Goal: Task Accomplishment & Management: Use online tool/utility

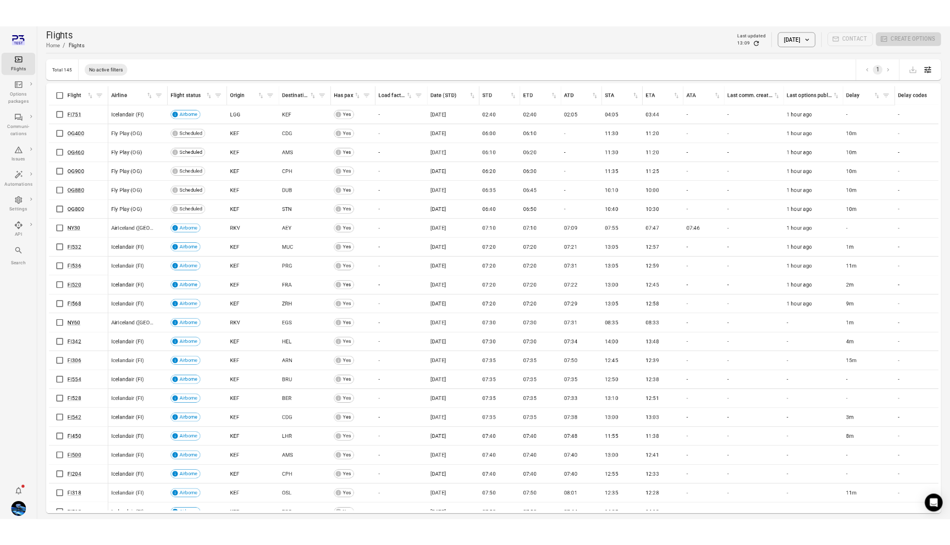
scroll to position [1, 0]
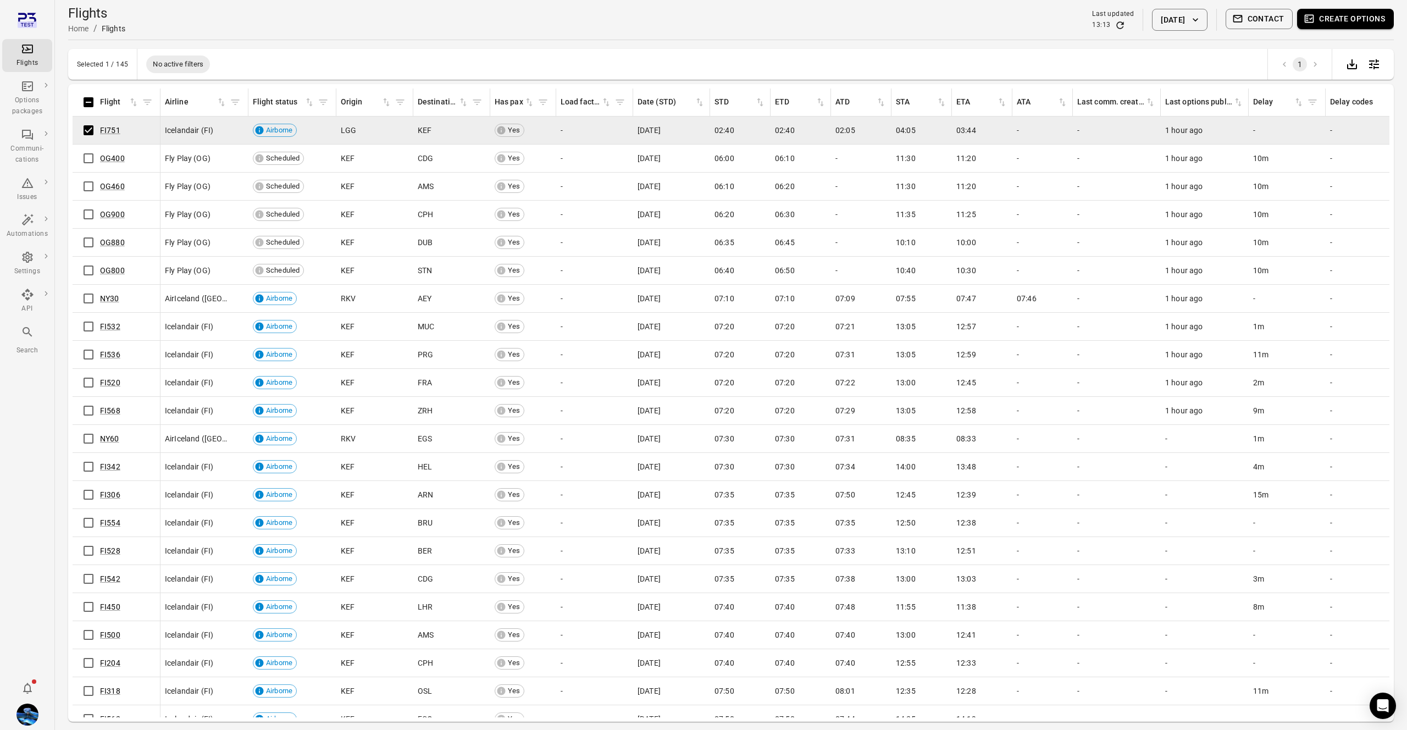
click at [1260, 16] on button "Contact" at bounding box center [1260, 19] width 68 height 20
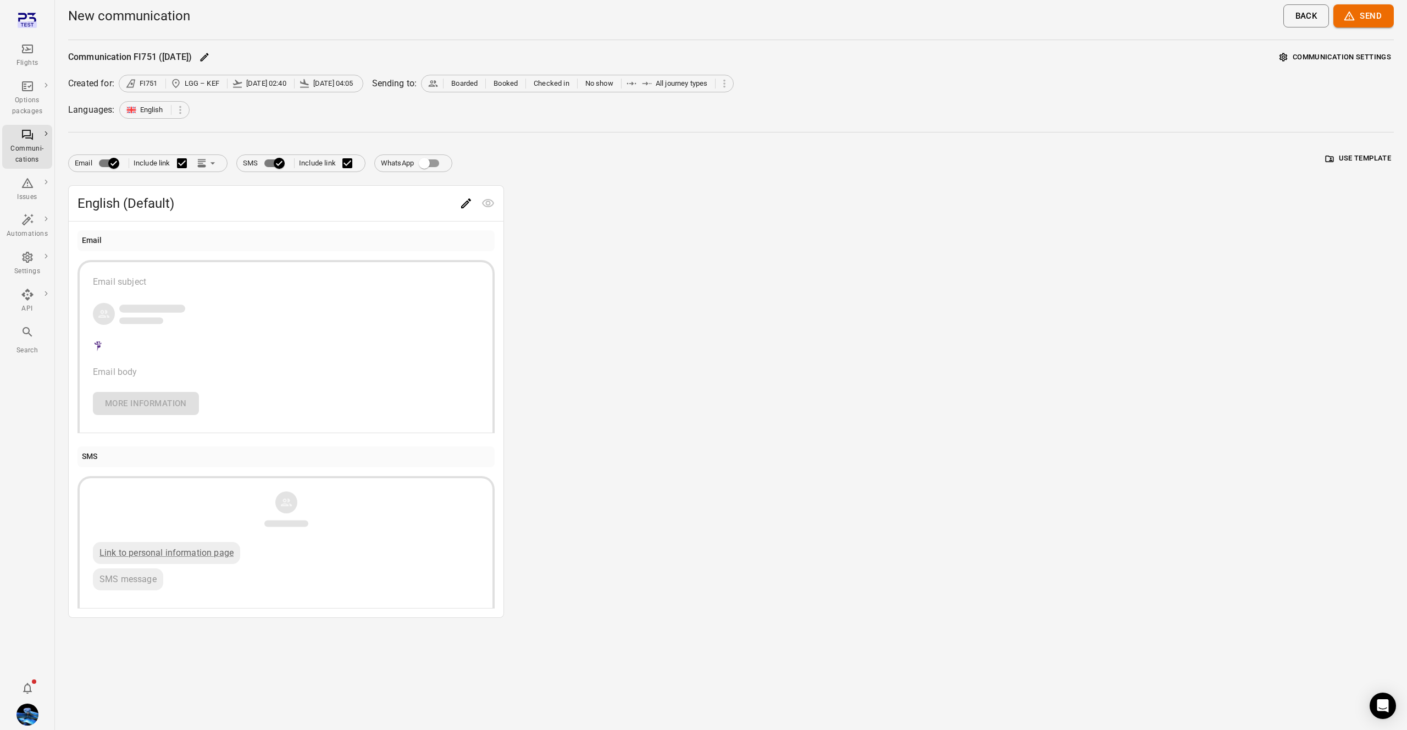
drag, startPoint x: 25, startPoint y: 53, endPoint x: 64, endPoint y: 70, distance: 42.9
click at [25, 53] on icon "Main navigation" at bounding box center [27, 48] width 13 height 13
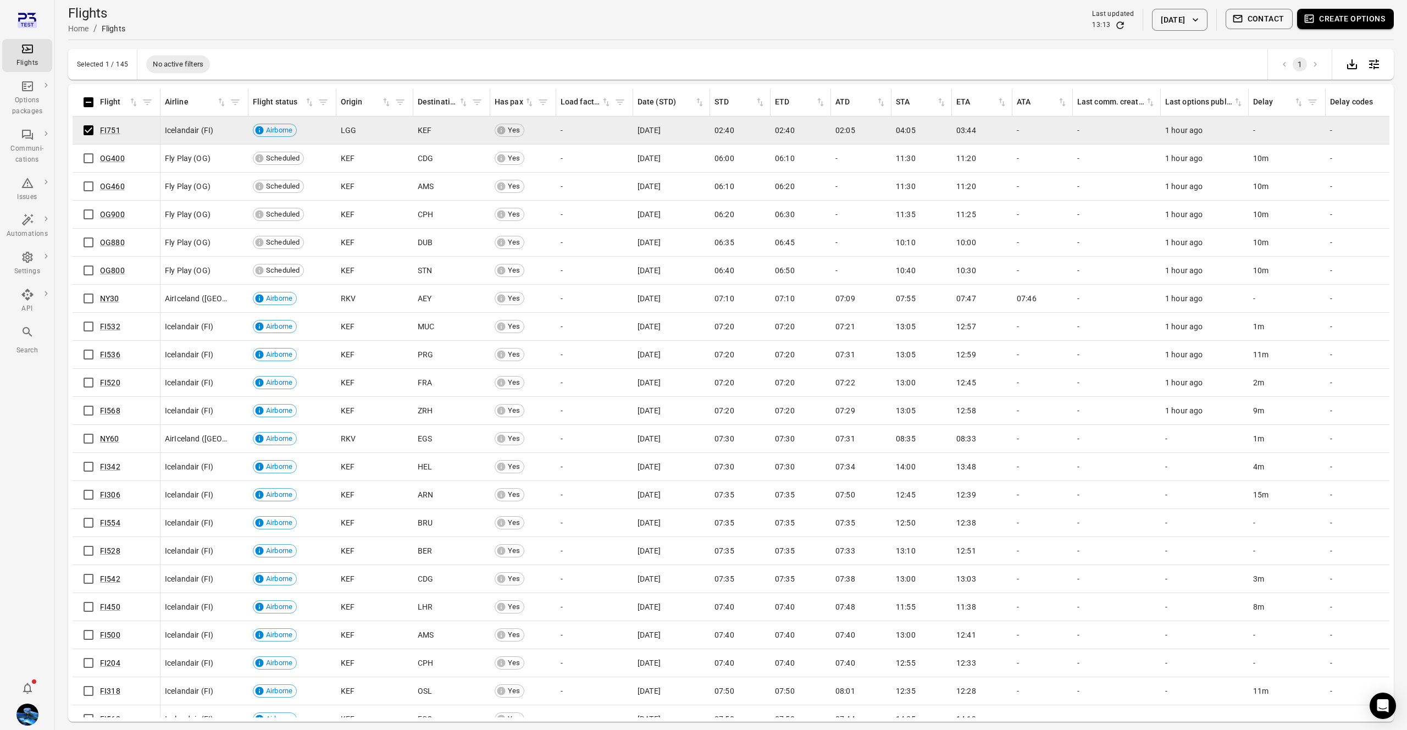
click at [1335, 7] on div "Flights Home / Flights Last updated 13:13 6 Oct 2025 Contact Create options" at bounding box center [731, 19] width 1326 height 31
click at [1331, 14] on button "Create options" at bounding box center [1345, 19] width 97 height 20
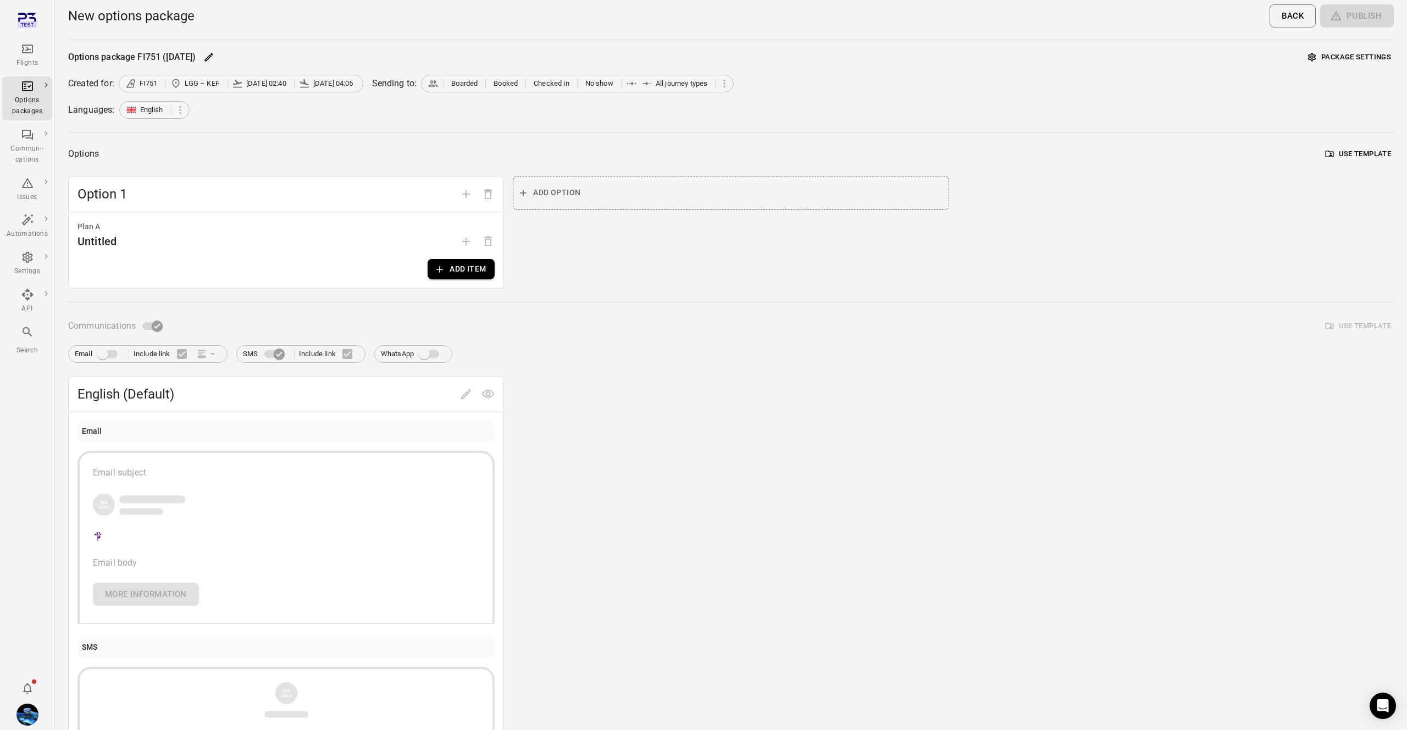
click at [470, 269] on button "Add item" at bounding box center [461, 269] width 67 height 20
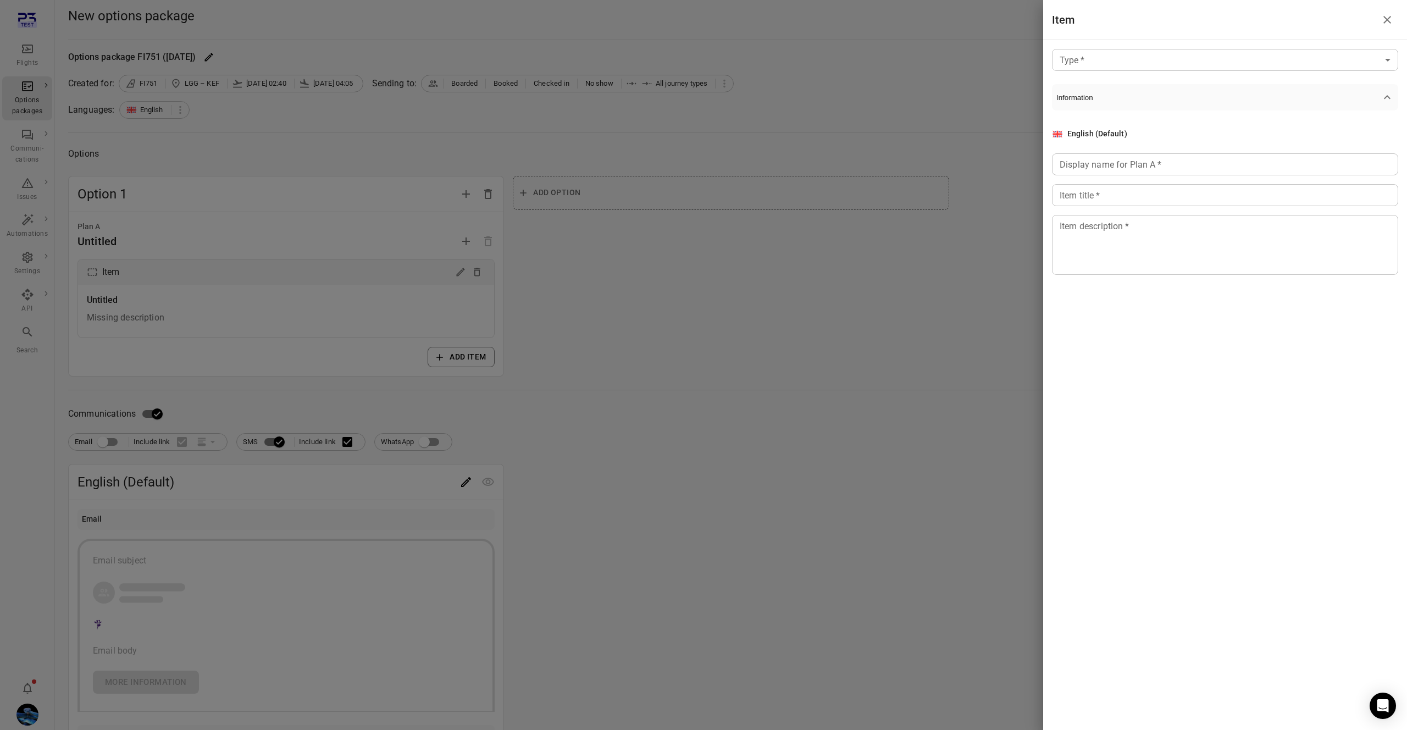
click at [755, 325] on div at bounding box center [703, 365] width 1407 height 730
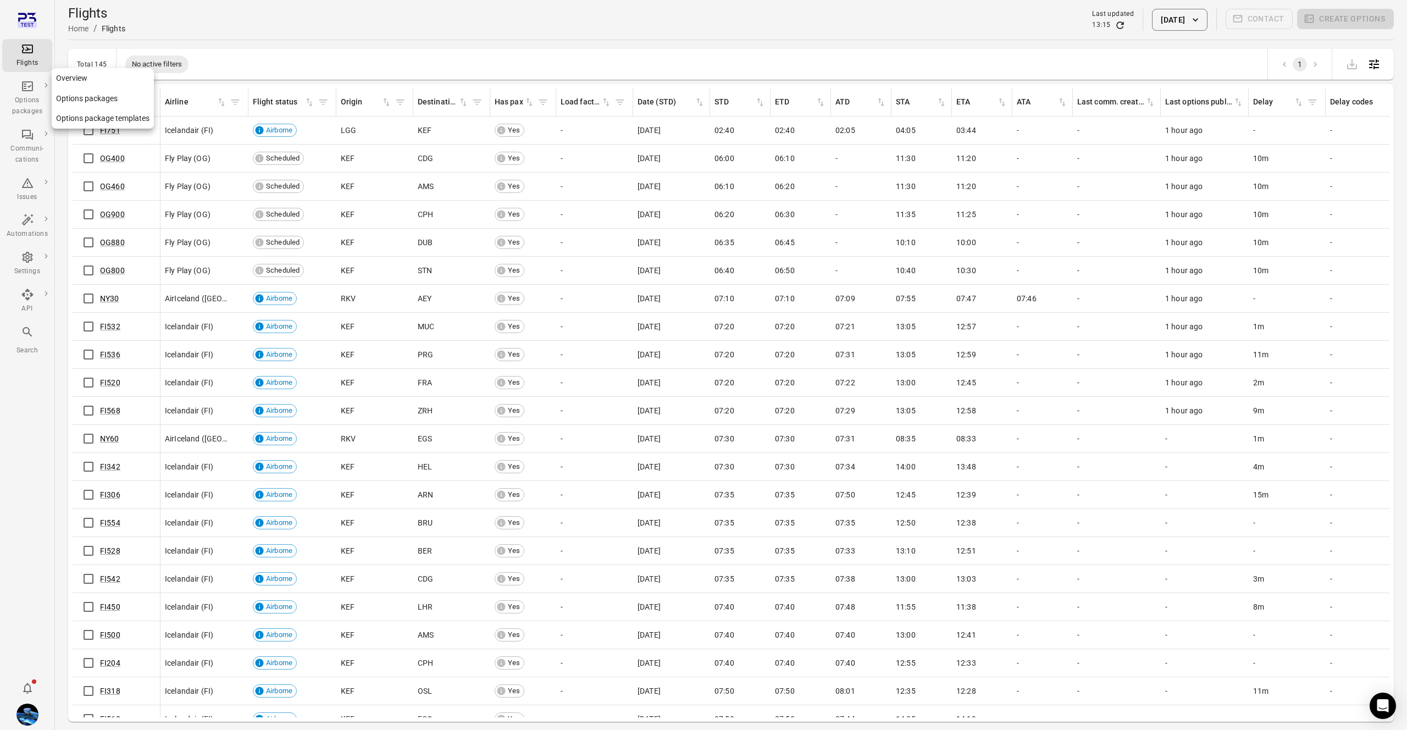
click at [81, 123] on link "Options package templates" at bounding box center [103, 118] width 102 height 20
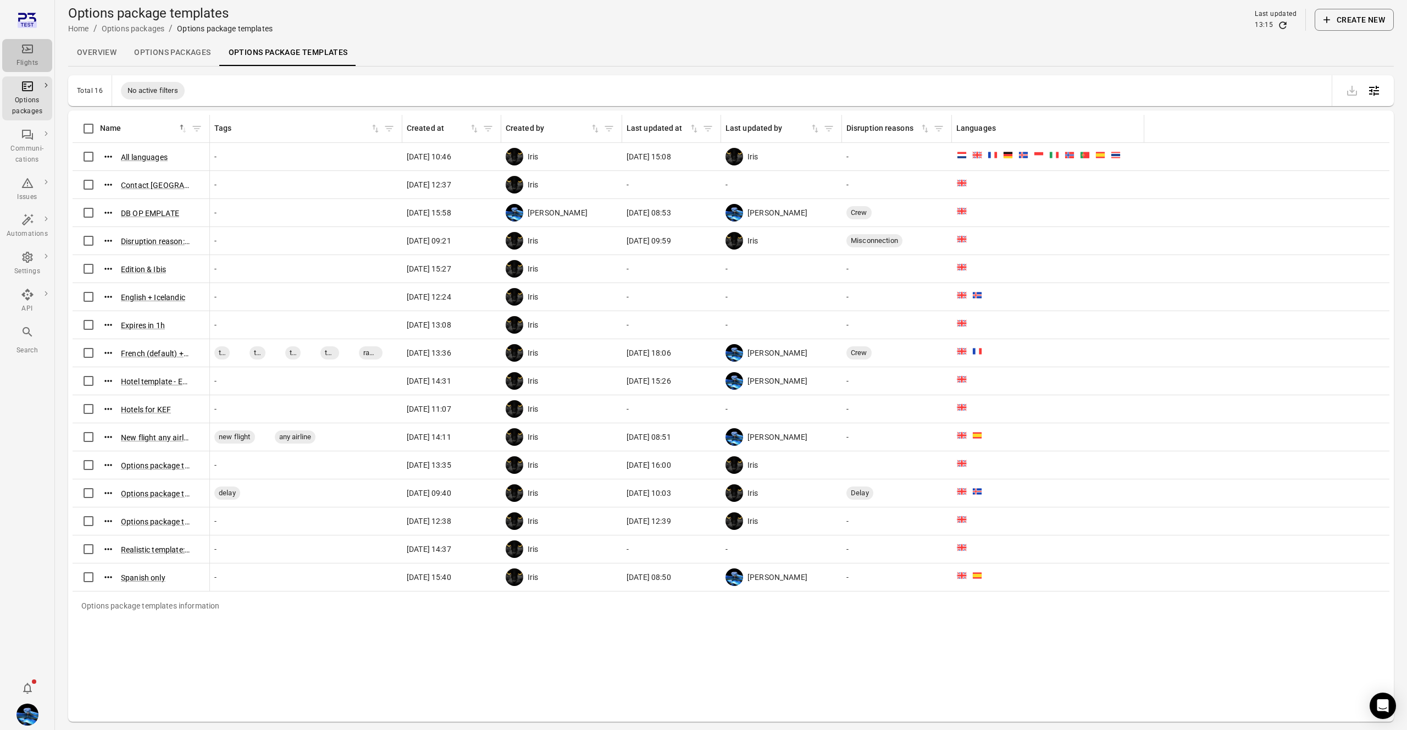
drag, startPoint x: 29, startPoint y: 56, endPoint x: 59, endPoint y: 76, distance: 36.4
click at [30, 56] on div "Flights" at bounding box center [27, 55] width 41 height 26
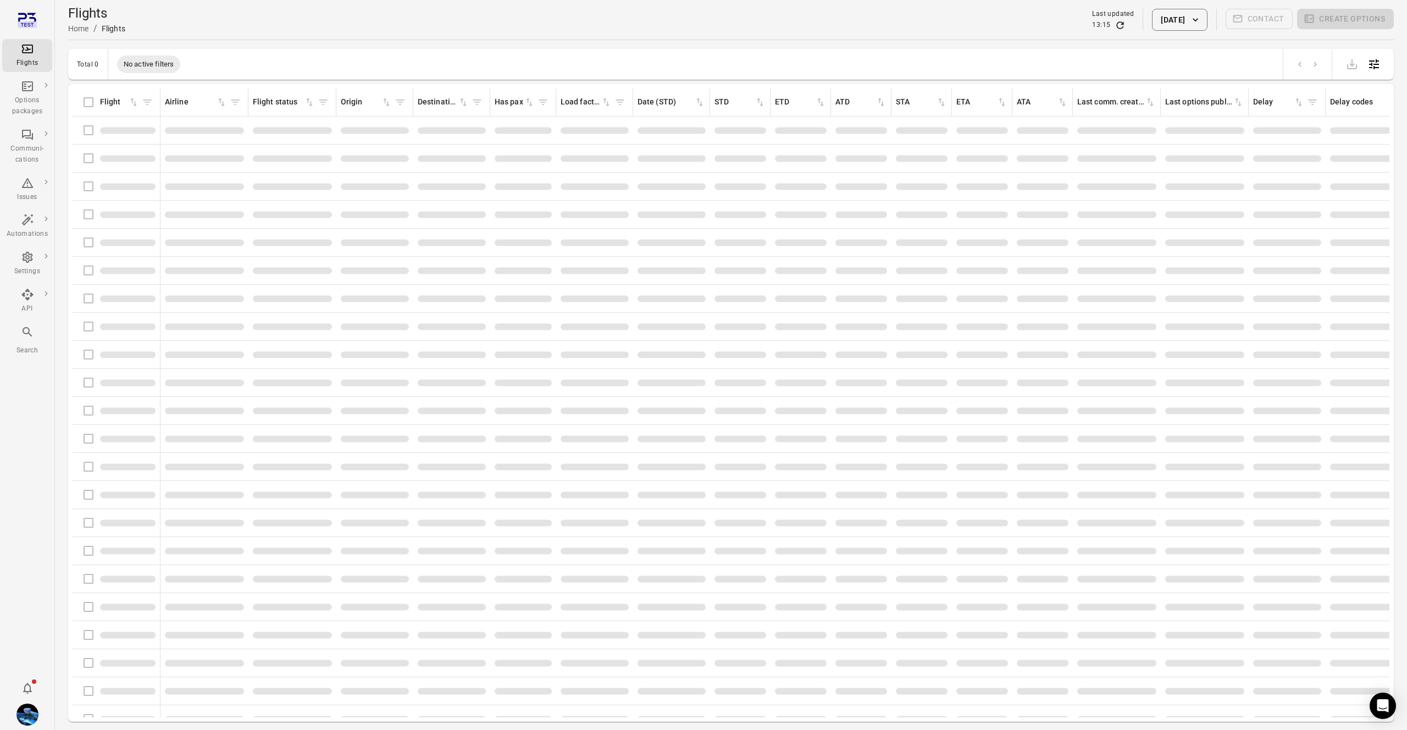
click at [90, 125] on div "Flights information" at bounding box center [116, 130] width 79 height 23
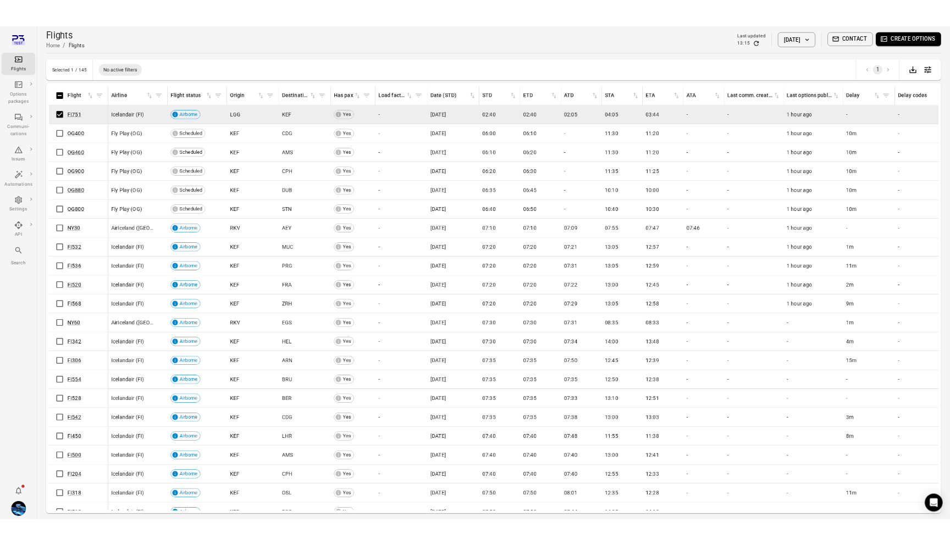
scroll to position [1, 0]
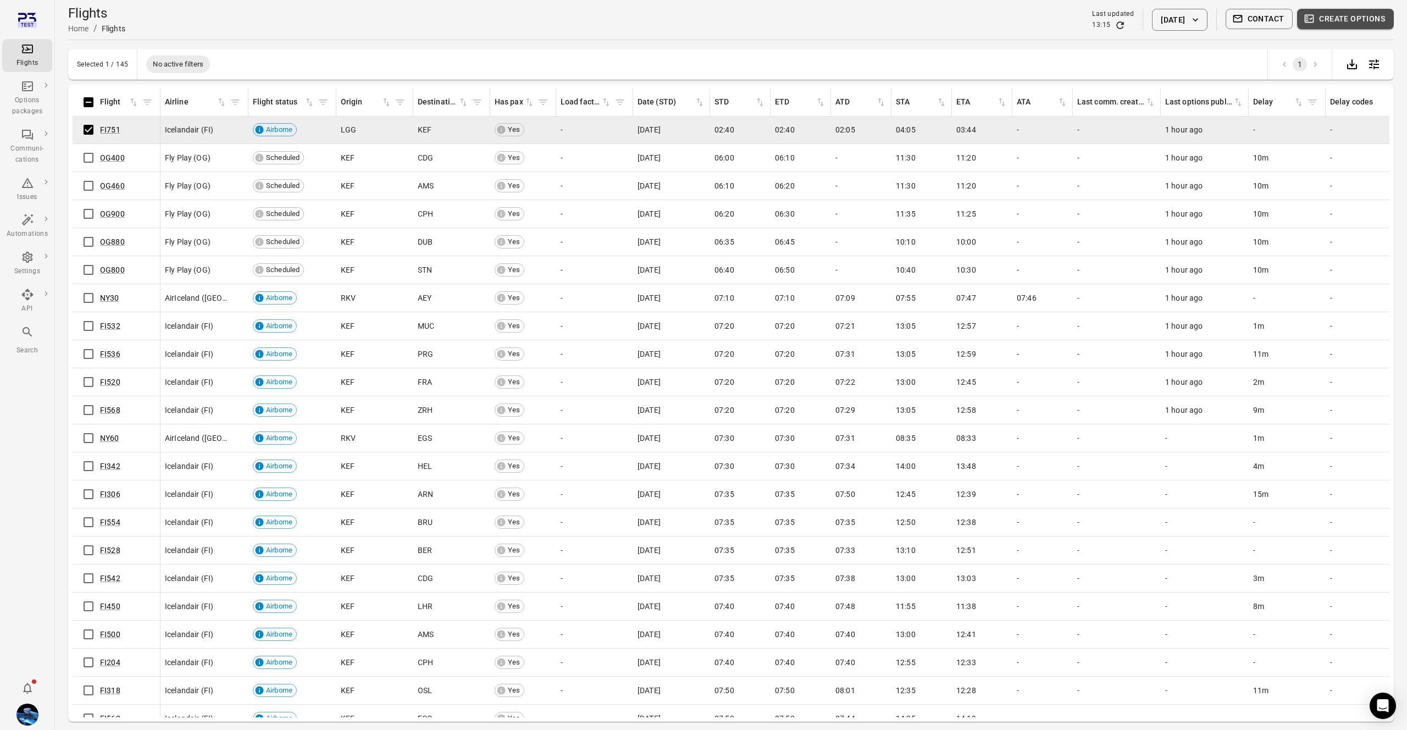
click at [1357, 19] on button "Create options" at bounding box center [1345, 19] width 97 height 20
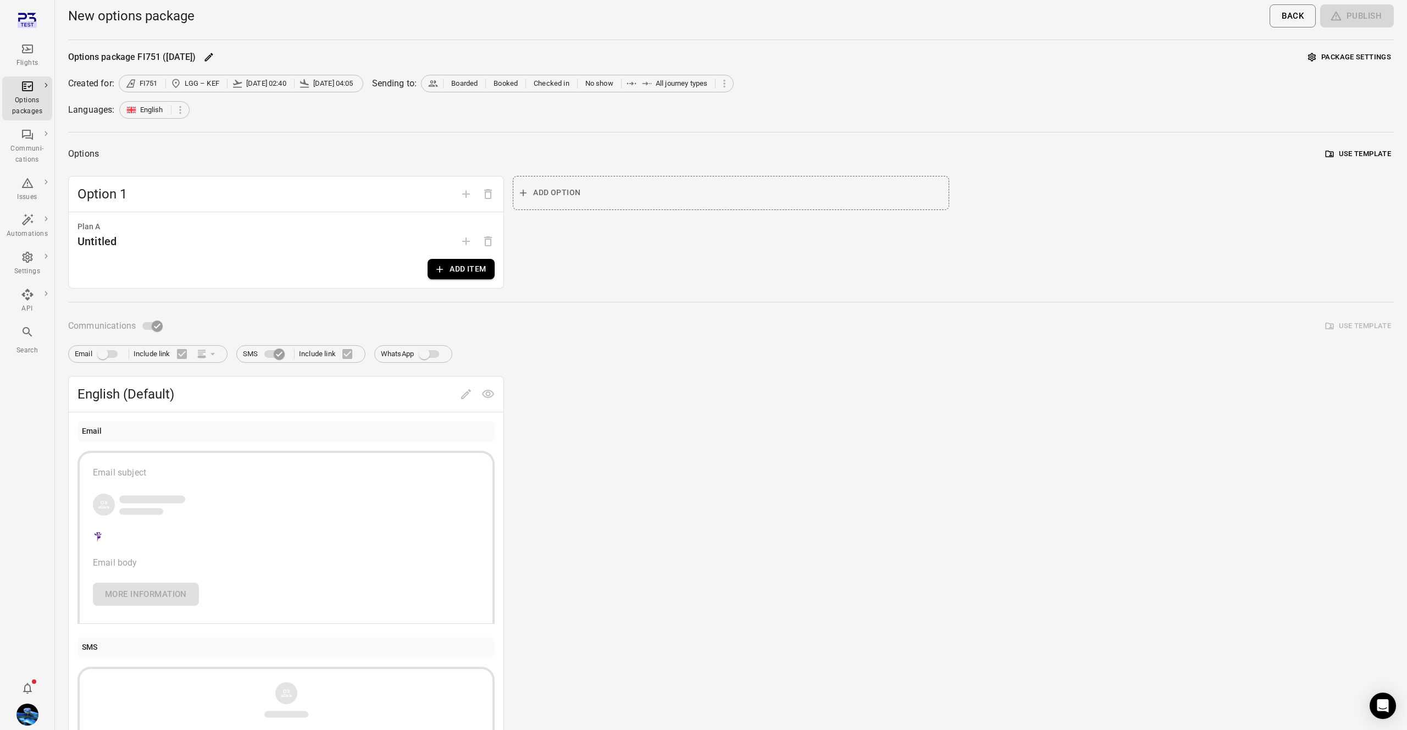
click at [436, 279] on div "Plan A Untitled Add item" at bounding box center [286, 250] width 435 height 76
click at [440, 273] on icon "button" at bounding box center [439, 269] width 11 height 11
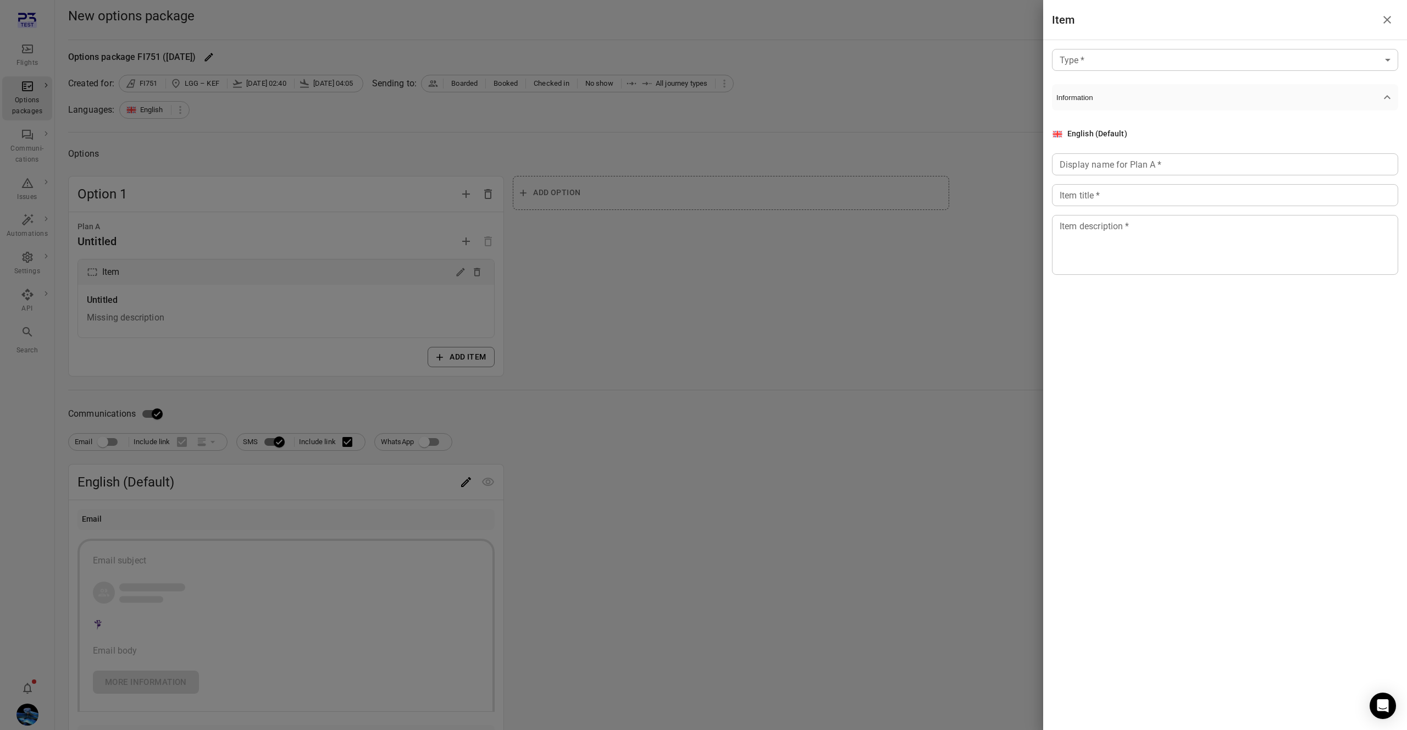
drag, startPoint x: 180, startPoint y: 245, endPoint x: 181, endPoint y: 308, distance: 62.7
click at [181, 246] on div at bounding box center [703, 365] width 1407 height 730
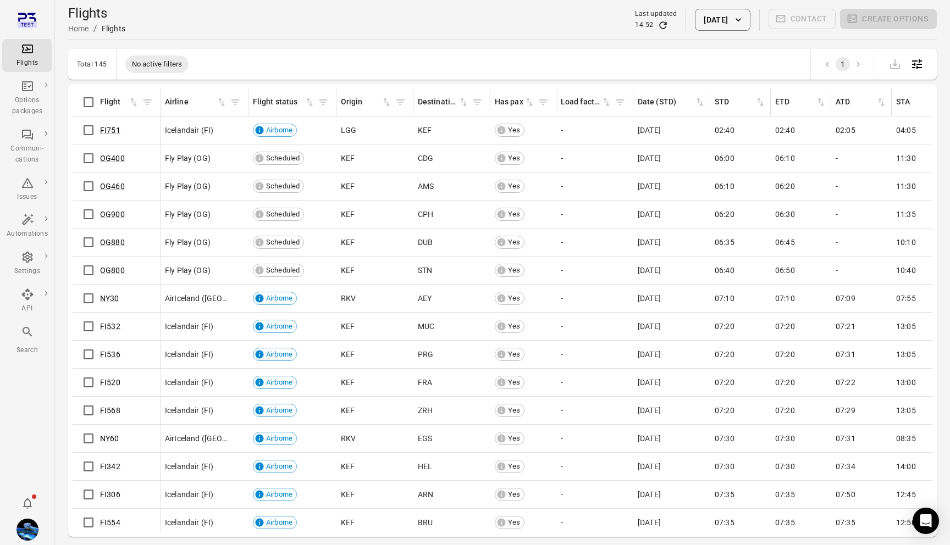
click at [86, 142] on td "FI751" at bounding box center [117, 131] width 88 height 28
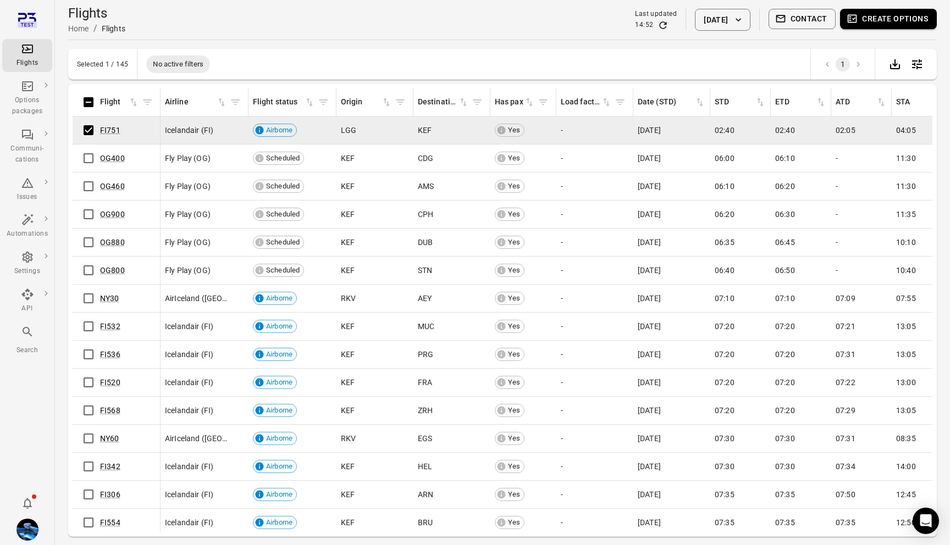
click at [827, 20] on button "Contact" at bounding box center [803, 19] width 68 height 20
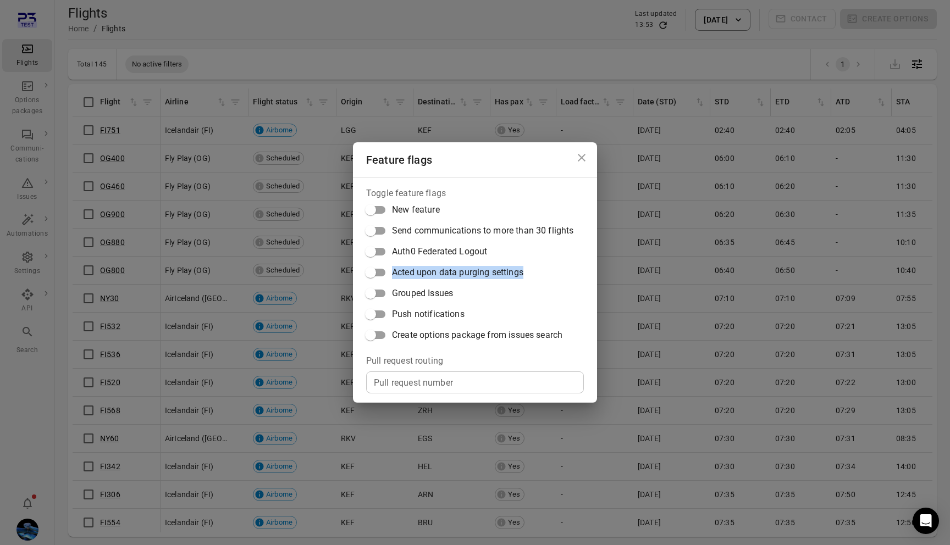
click at [384, 274] on label "Acted upon data purging settings" at bounding box center [466, 272] width 213 height 21
copy label "Acted upon data purging settings"
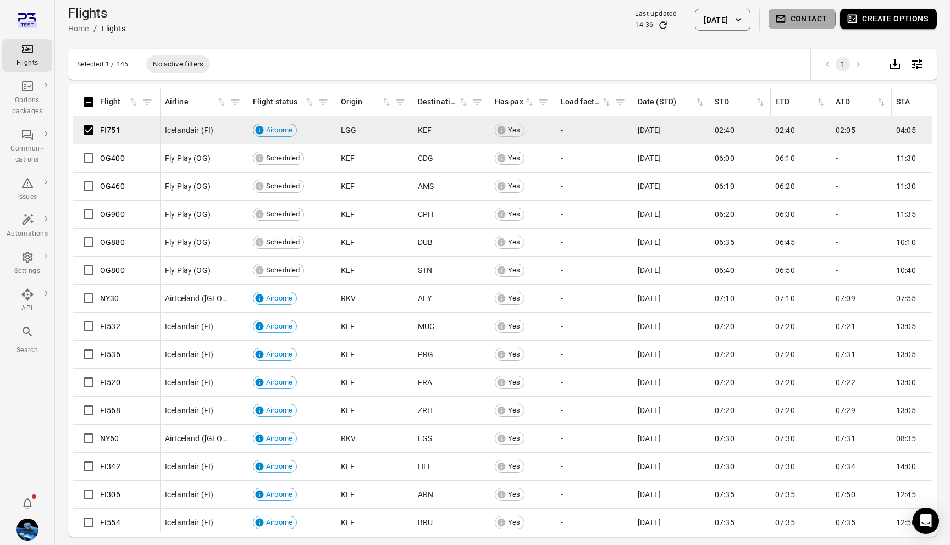
click at [809, 13] on button "Contact" at bounding box center [803, 19] width 68 height 20
